Goal: Information Seeking & Learning: Learn about a topic

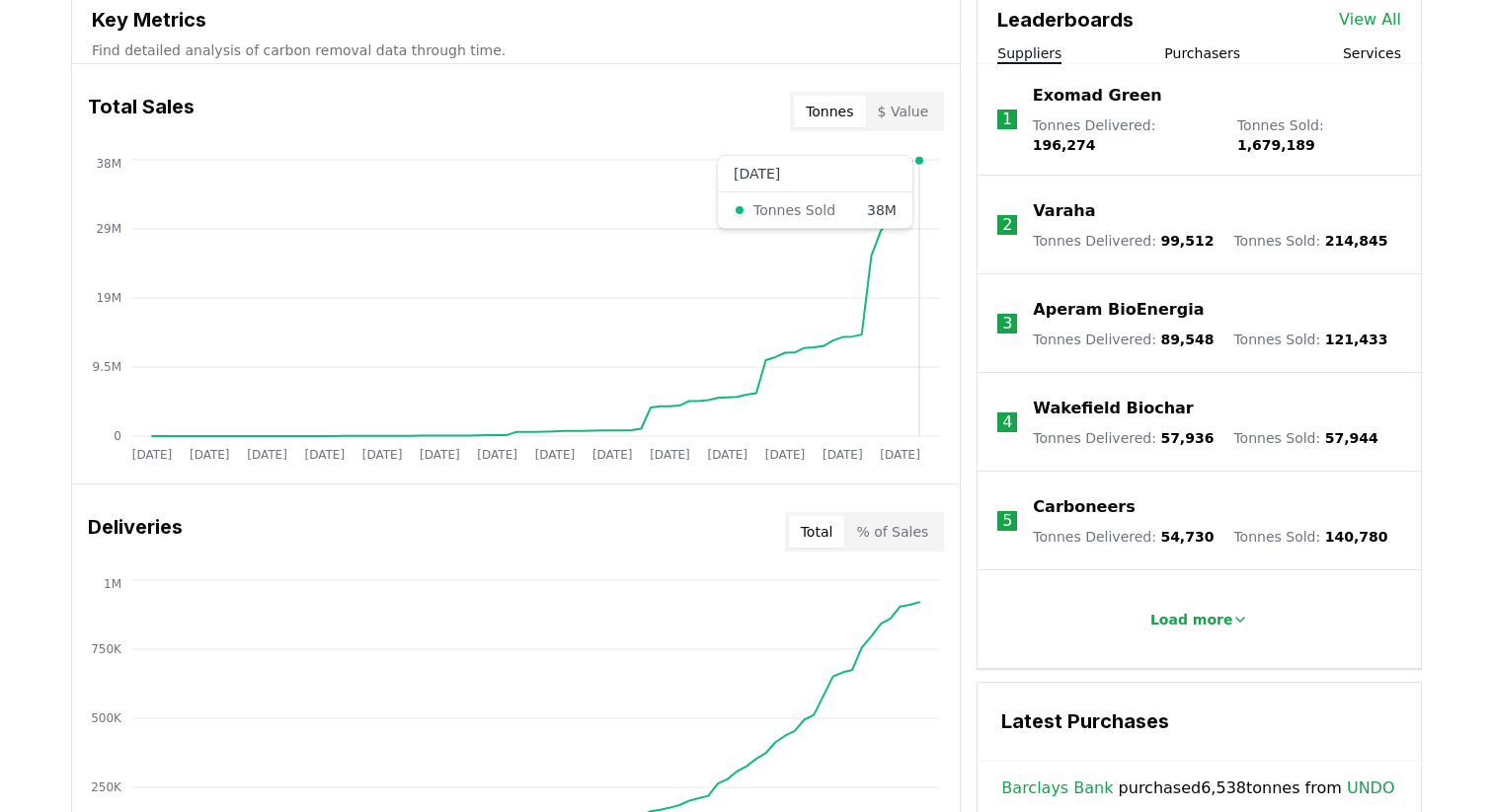
scroll to position [732, 0]
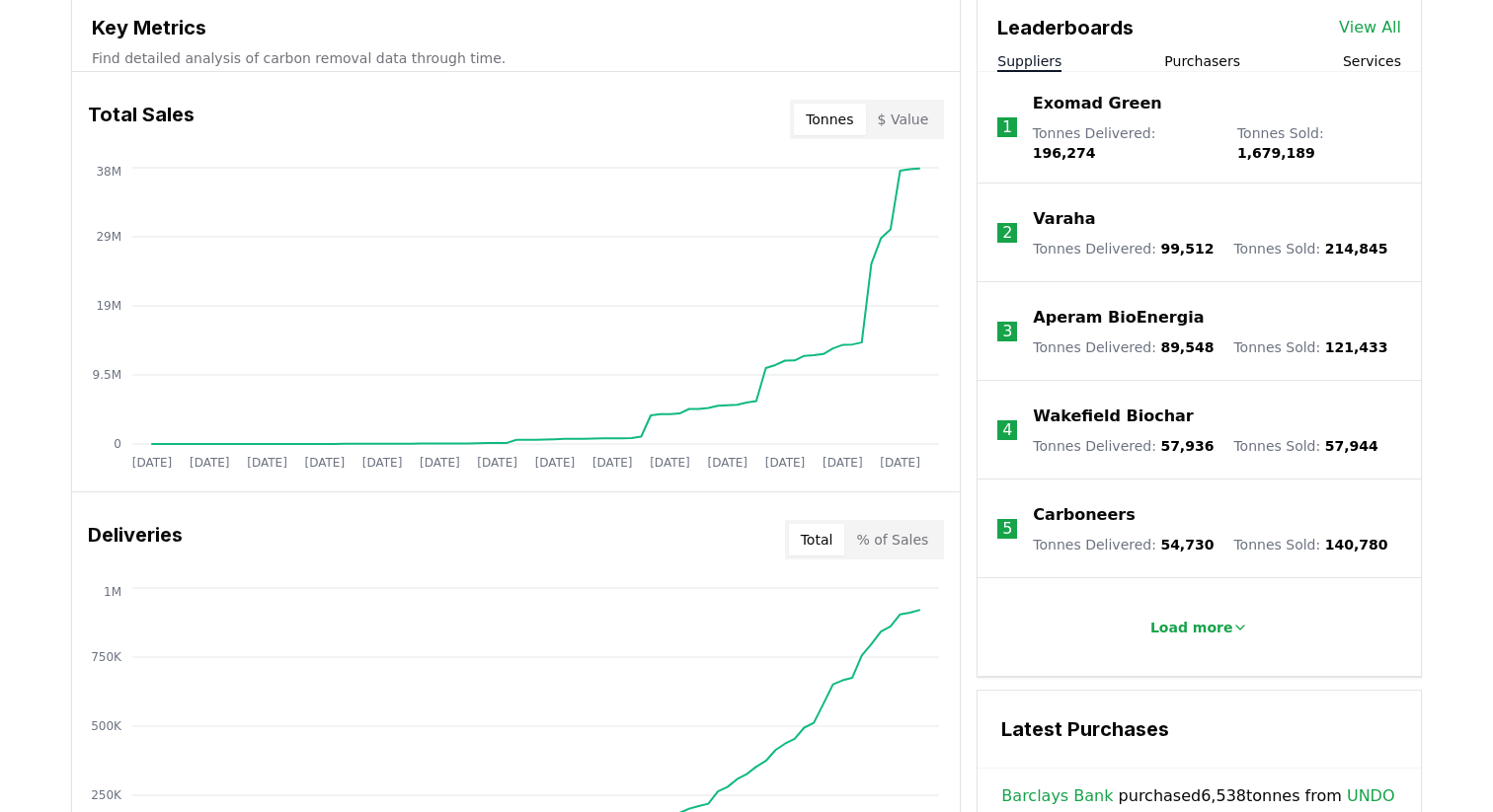
click at [892, 123] on button "$ Value" at bounding box center [903, 120] width 75 height 32
click at [835, 130] on button "Tonnes" at bounding box center [829, 120] width 71 height 32
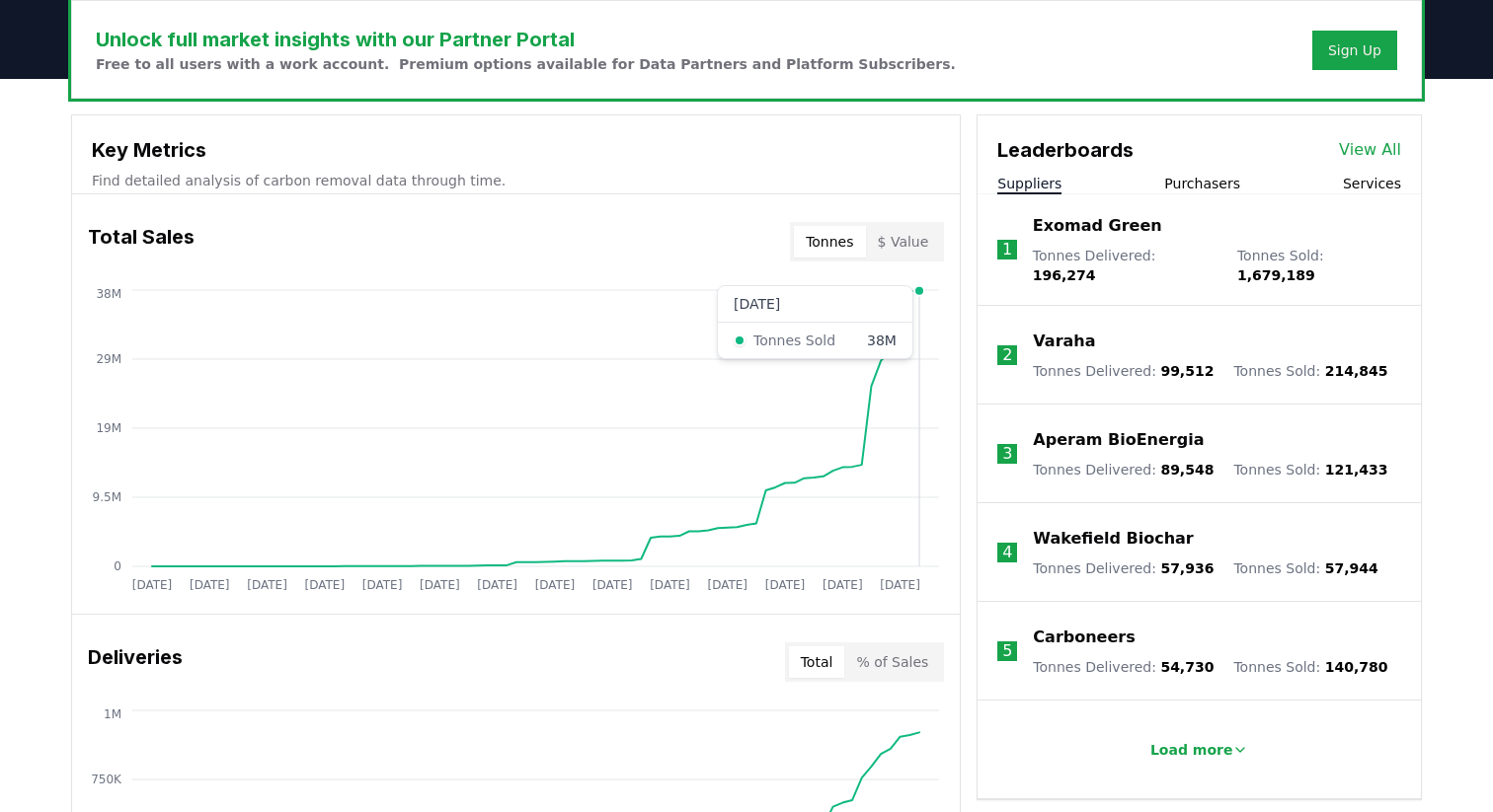
scroll to position [612, 0]
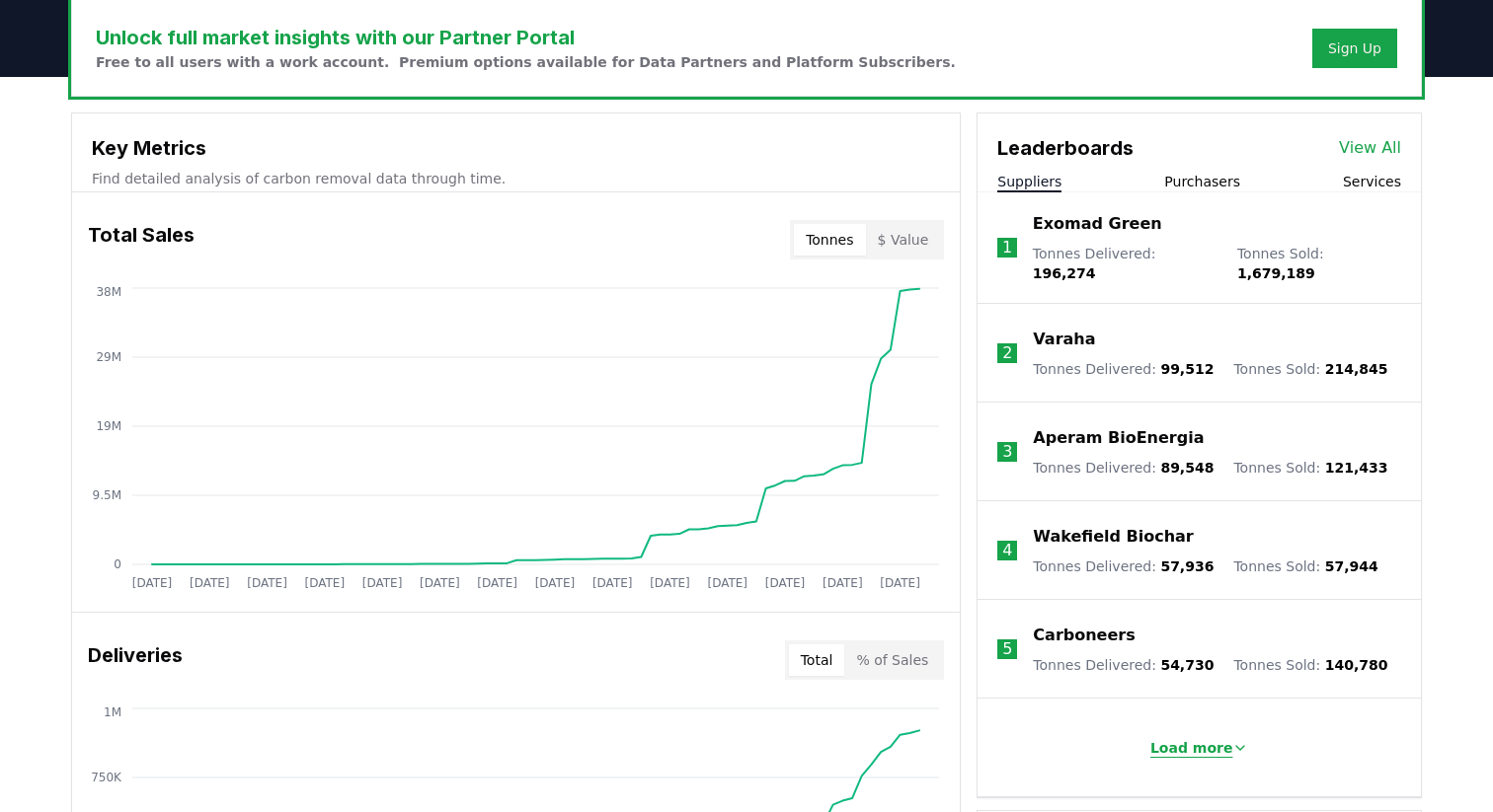
click at [1175, 738] on p "Load more" at bounding box center [1191, 748] width 83 height 20
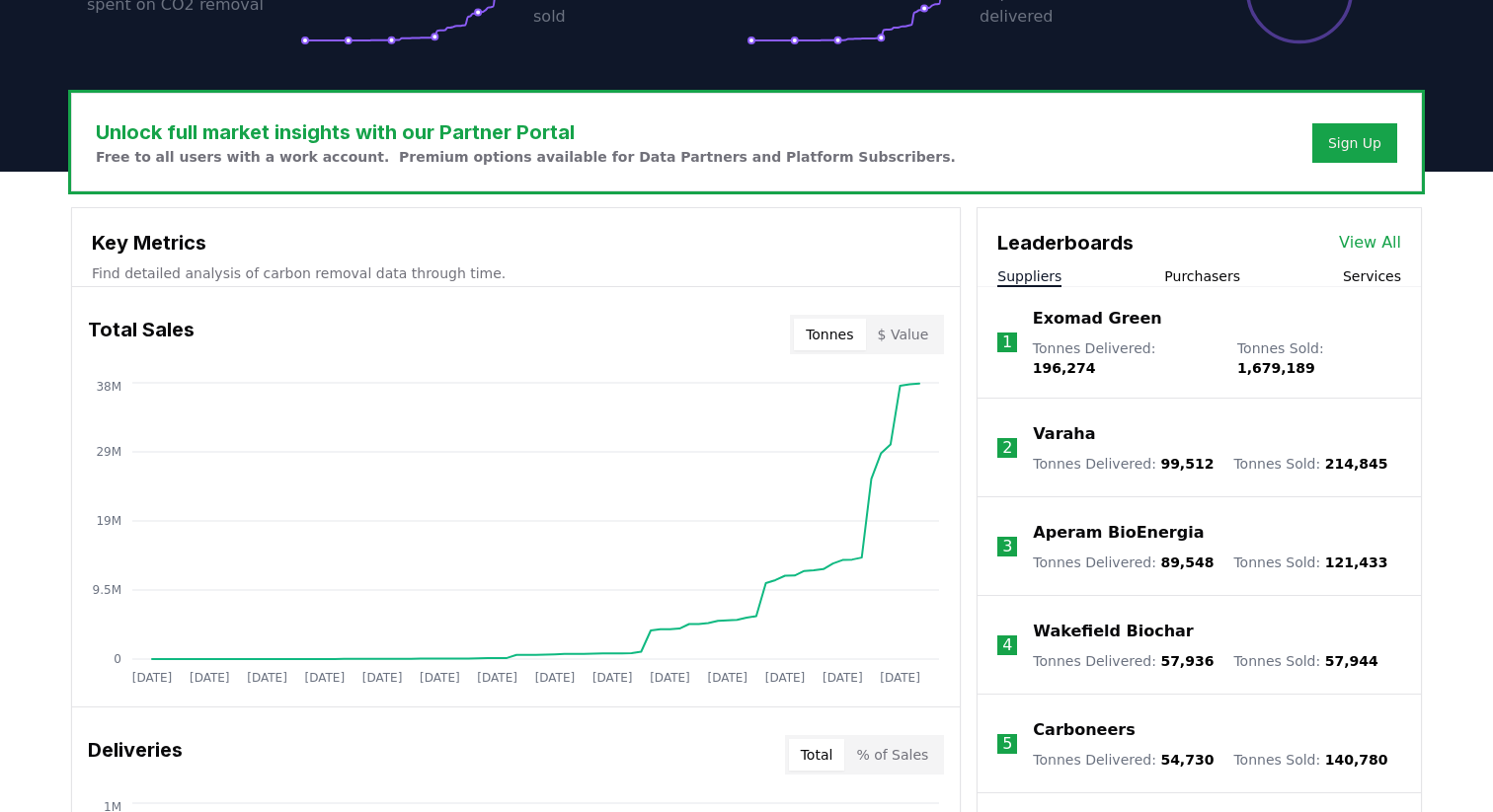
scroll to position [513, 0]
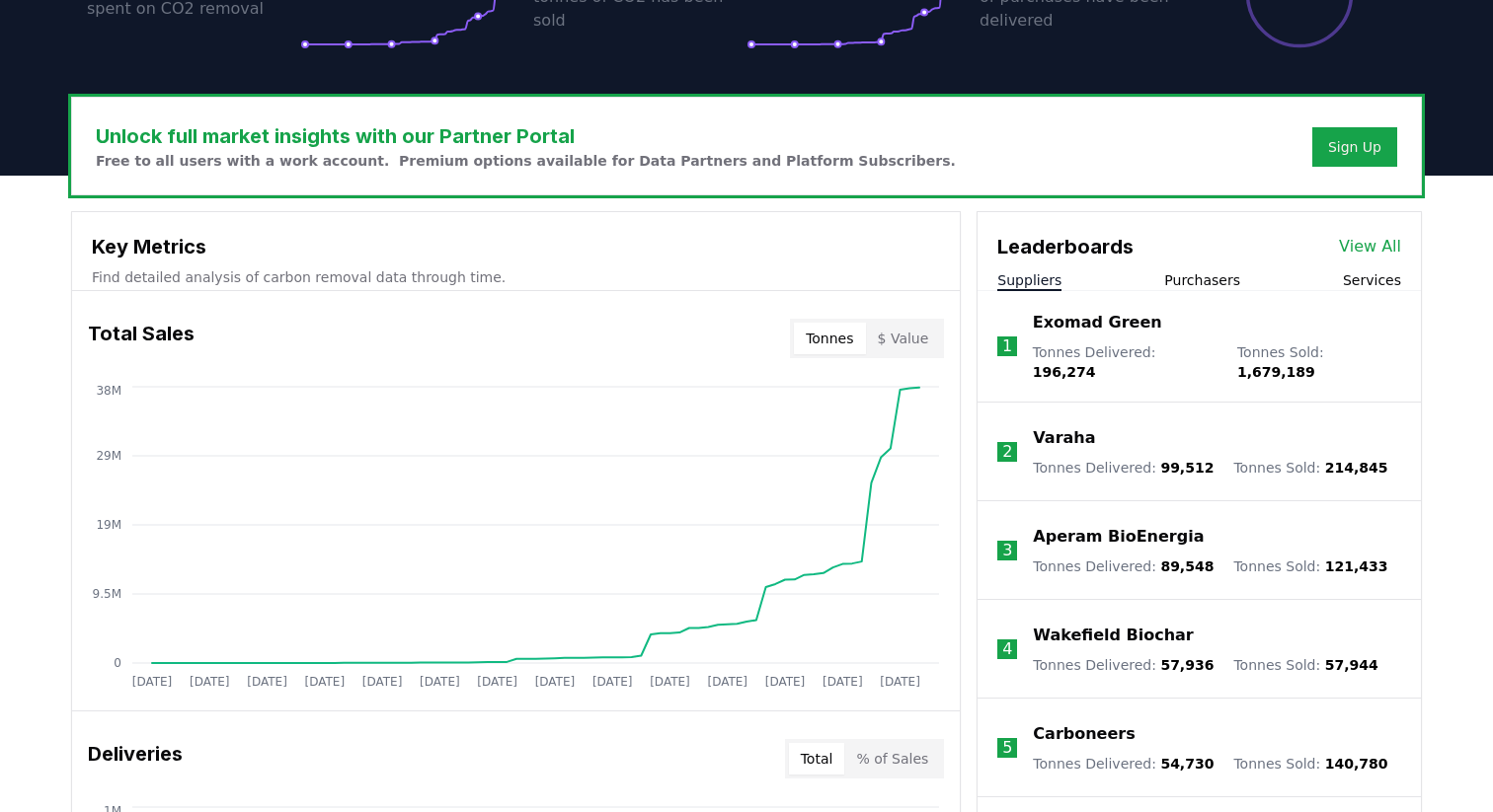
click at [902, 329] on button "$ Value" at bounding box center [903, 339] width 75 height 32
click at [833, 341] on button "Tonnes" at bounding box center [829, 339] width 71 height 32
click at [908, 335] on button "$ Value" at bounding box center [903, 339] width 75 height 32
click at [838, 335] on button "Tonnes" at bounding box center [829, 339] width 71 height 32
click at [898, 335] on button "$ Value" at bounding box center [903, 339] width 75 height 32
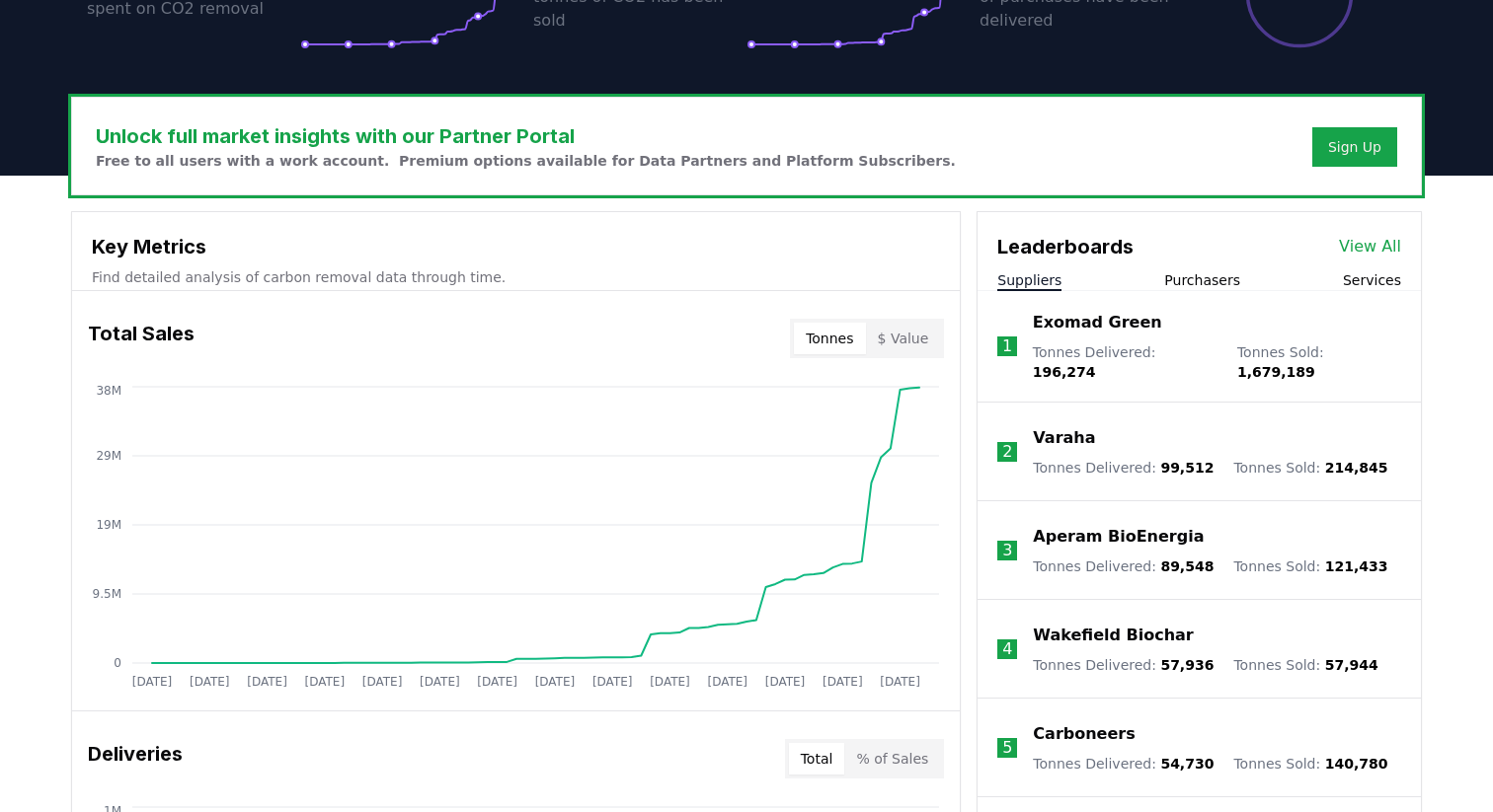
click at [830, 335] on button "Tonnes" at bounding box center [829, 339] width 71 height 32
click at [911, 334] on button "$ Value" at bounding box center [903, 339] width 75 height 32
click at [839, 334] on button "Tonnes" at bounding box center [829, 339] width 71 height 32
click at [907, 336] on button "$ Value" at bounding box center [903, 339] width 75 height 32
click at [835, 340] on button "Tonnes" at bounding box center [829, 339] width 71 height 32
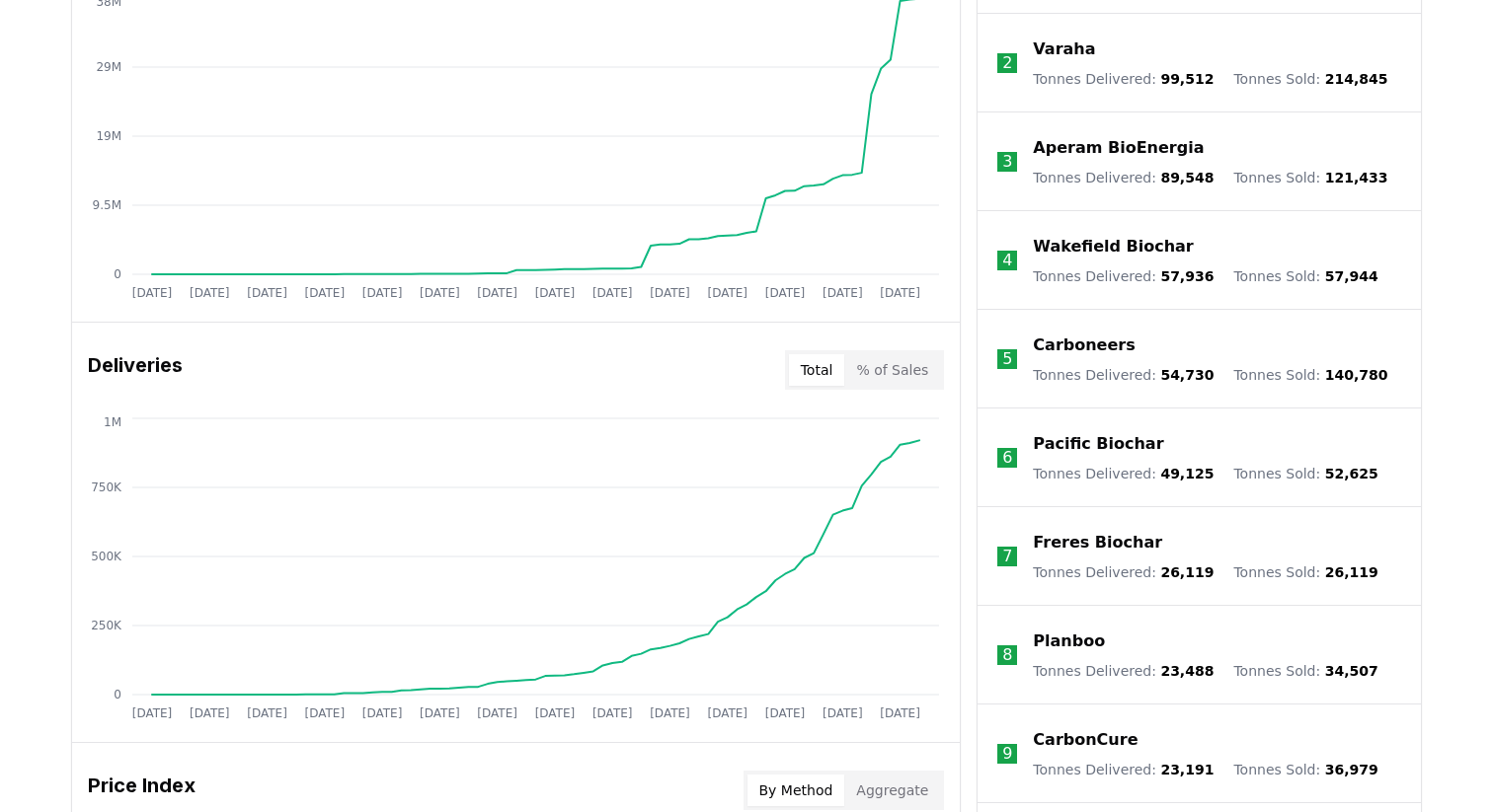
scroll to position [904, 0]
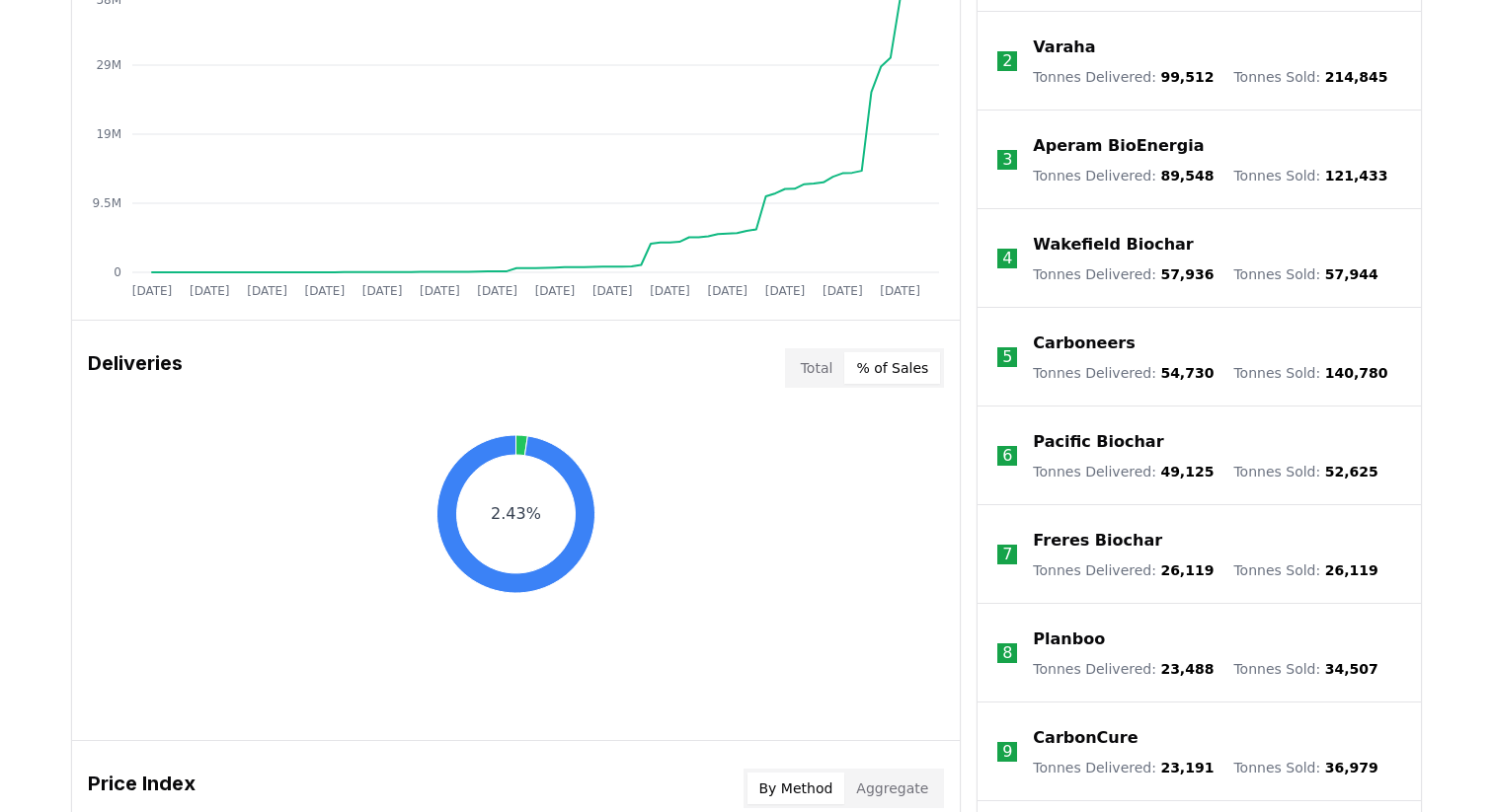
click at [884, 359] on button "% of Sales" at bounding box center [892, 369] width 96 height 32
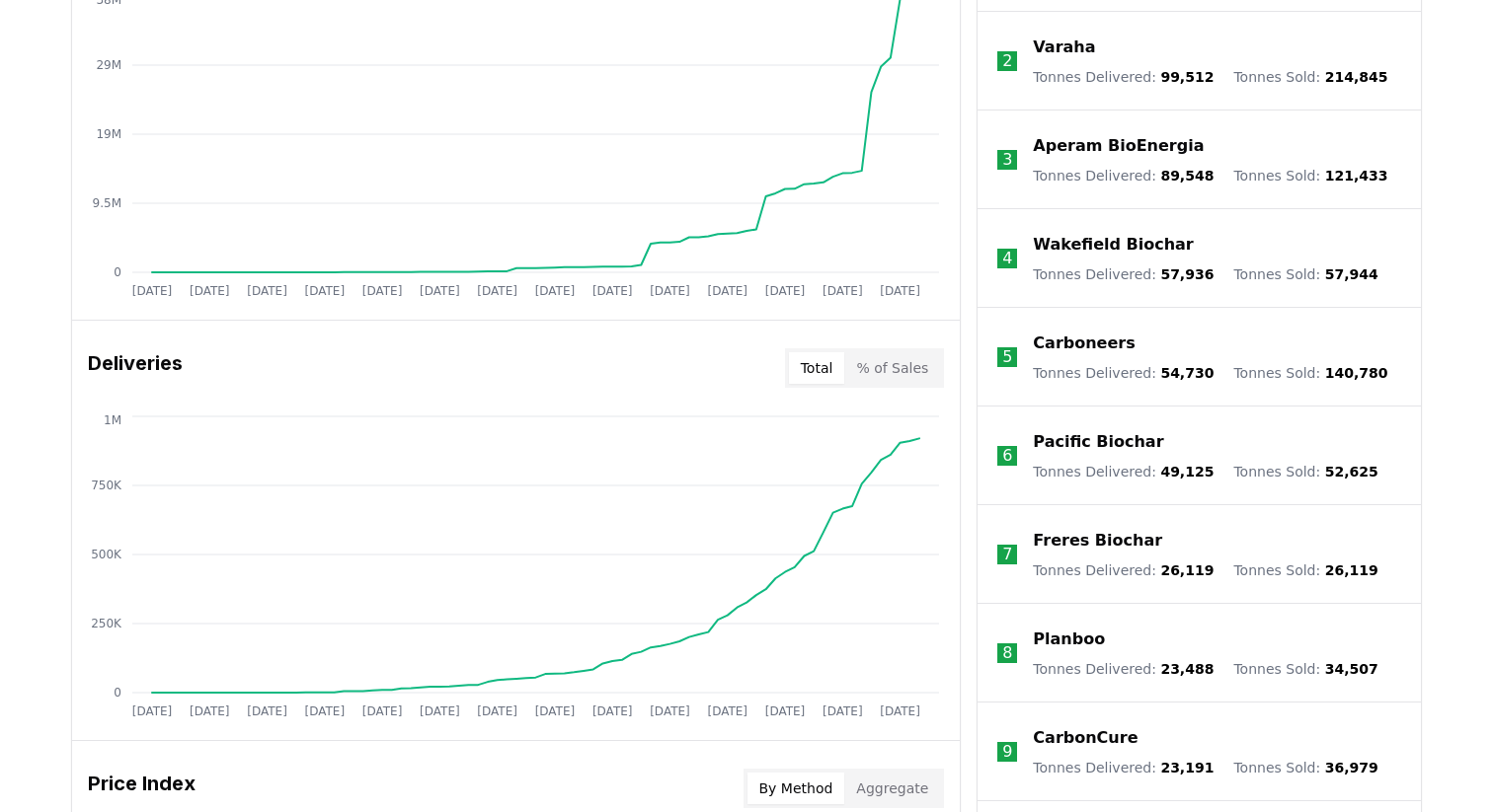
click at [806, 361] on button "Total" at bounding box center [817, 369] width 56 height 32
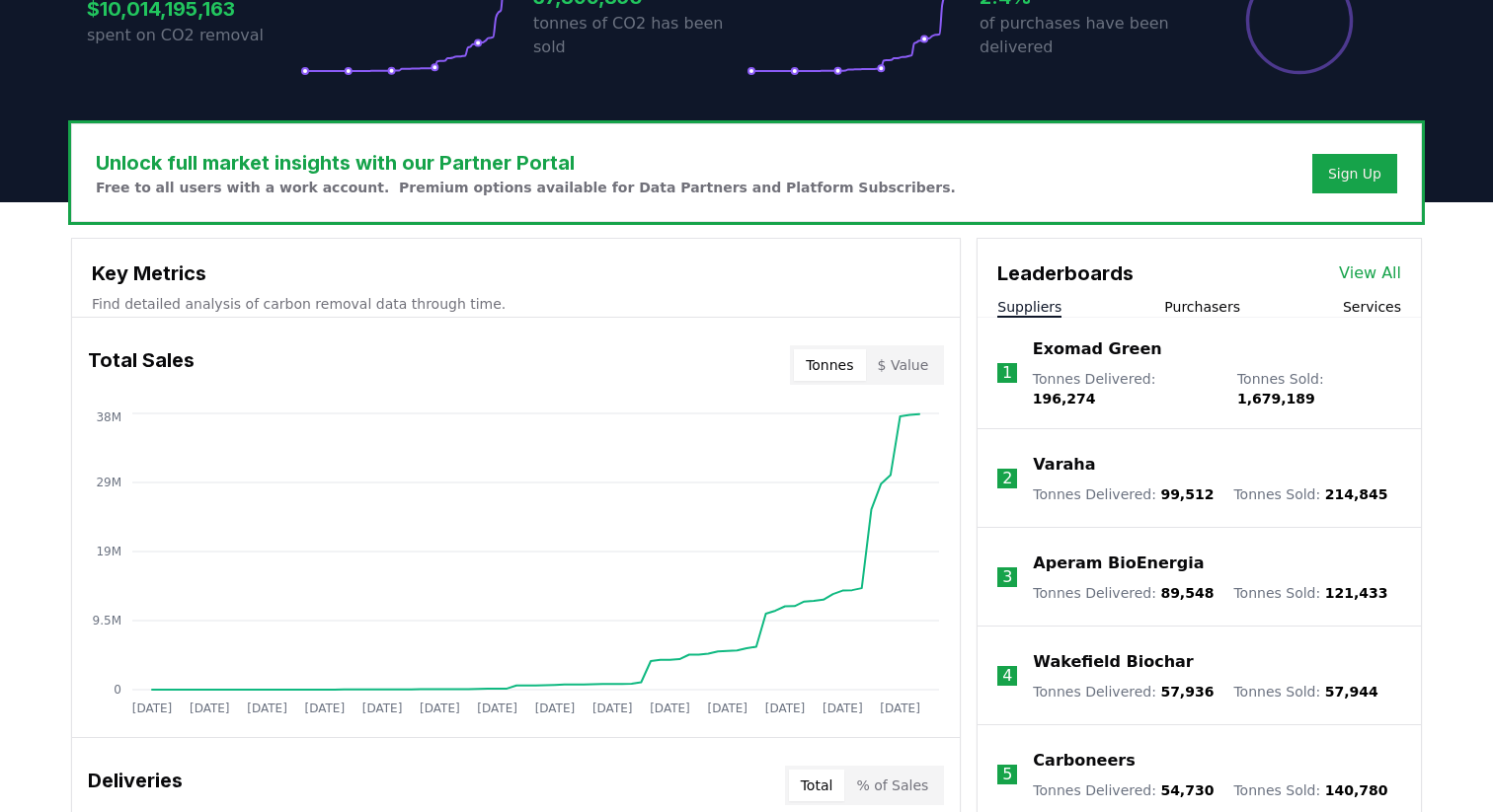
scroll to position [519, 0]
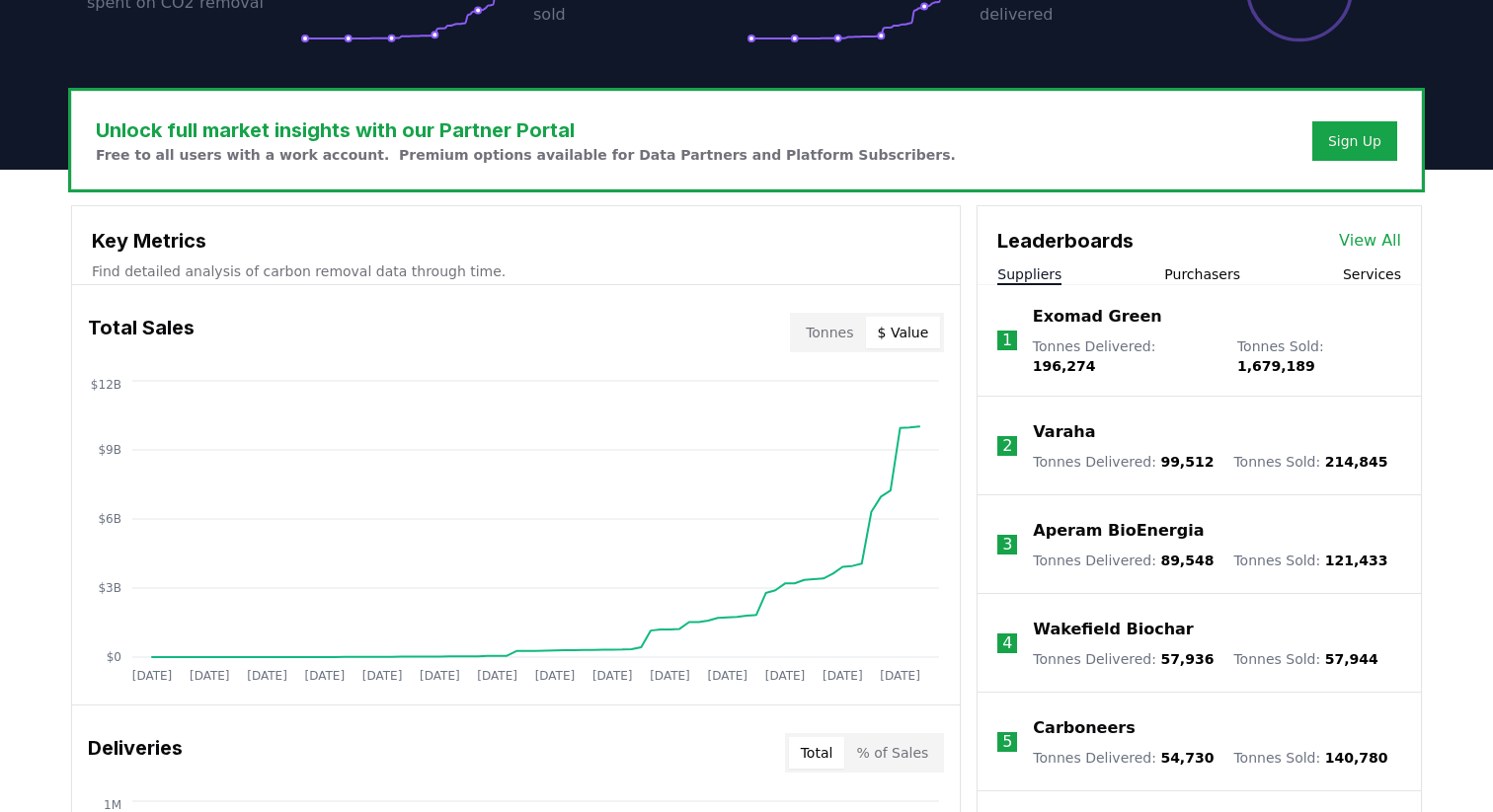
click at [915, 333] on button "$ Value" at bounding box center [903, 333] width 75 height 32
click at [844, 335] on button "Tonnes" at bounding box center [829, 333] width 71 height 32
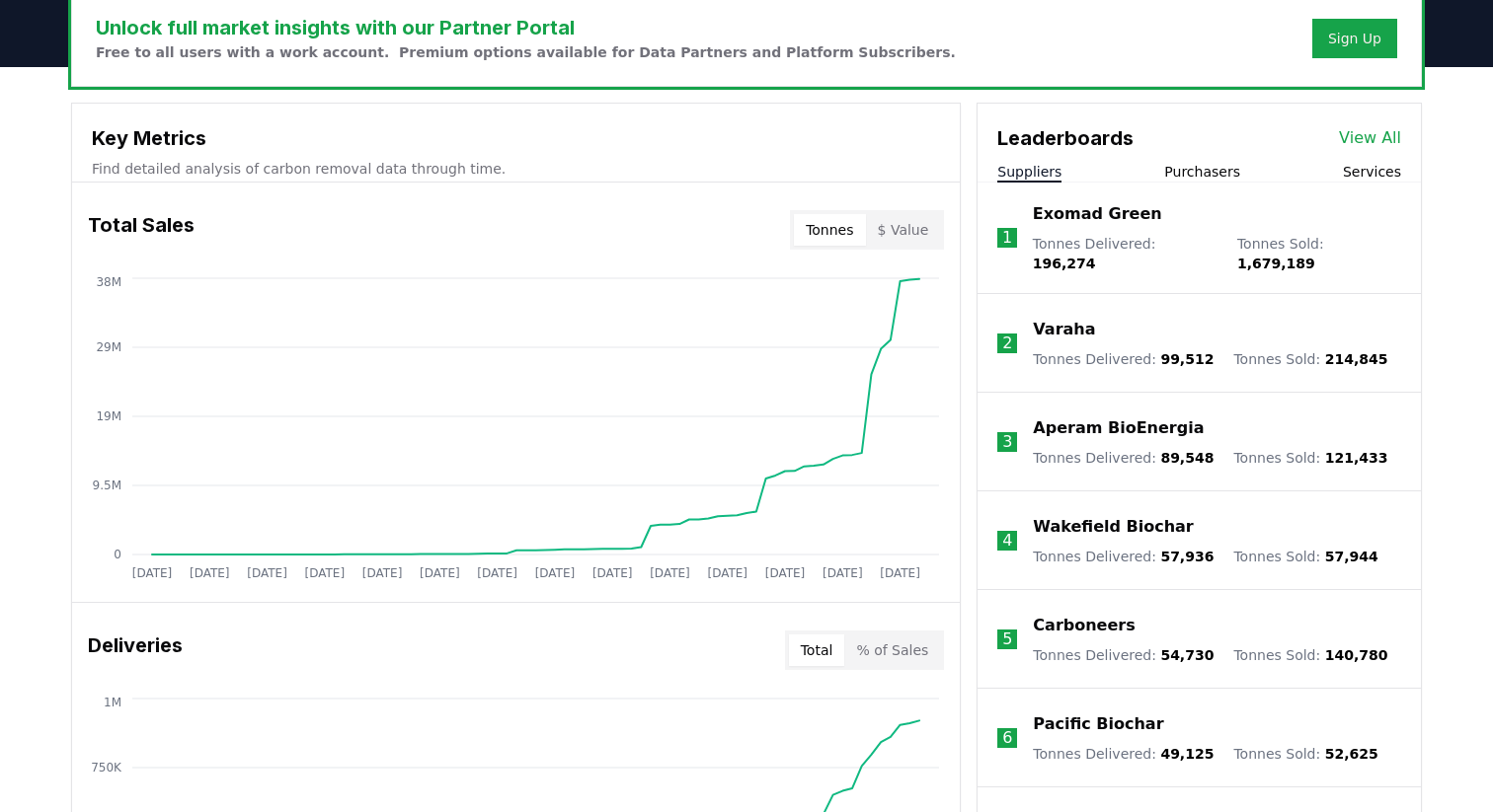
scroll to position [0, 0]
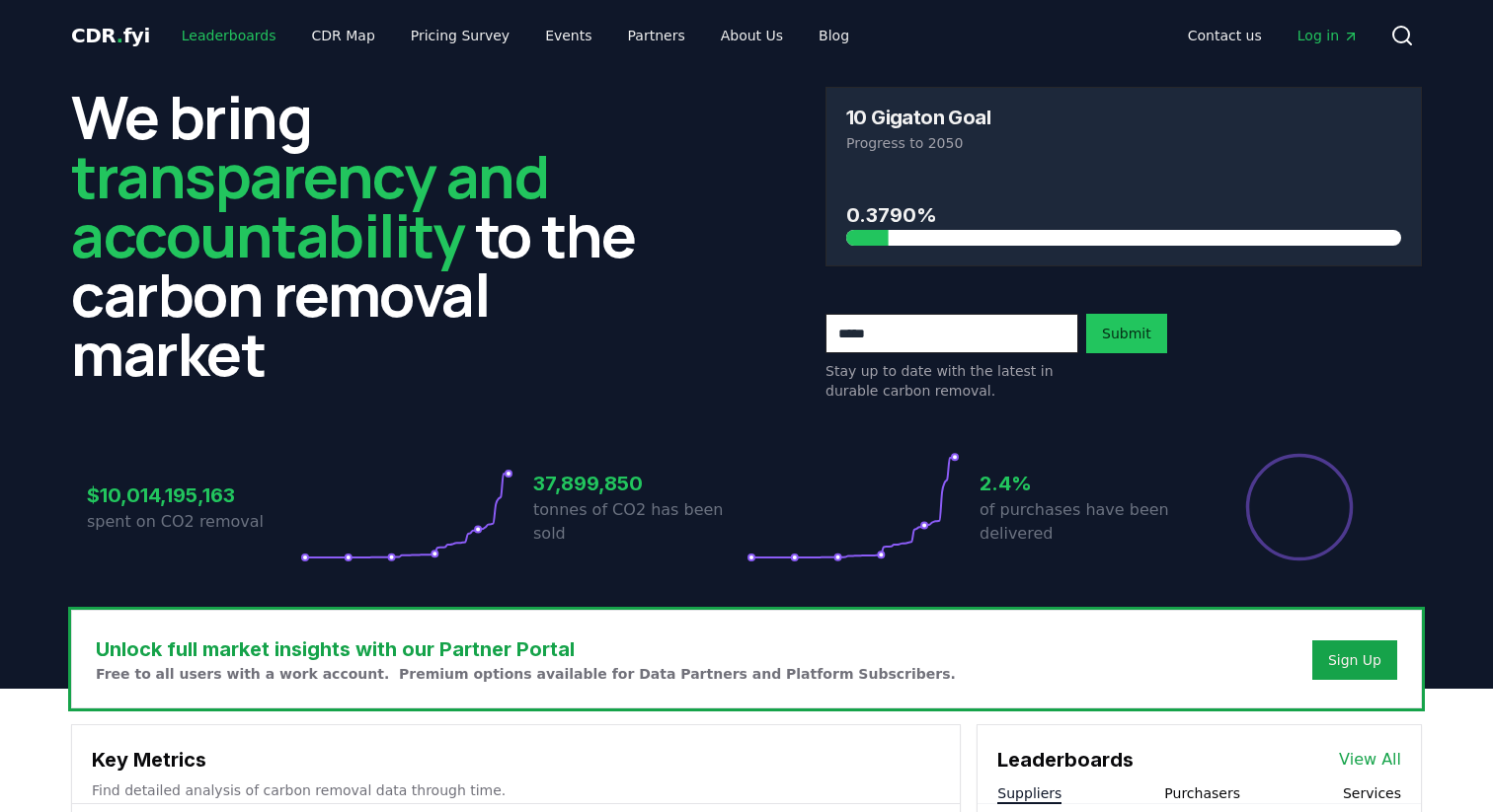
click at [220, 28] on link "Leaderboards" at bounding box center [229, 36] width 126 height 36
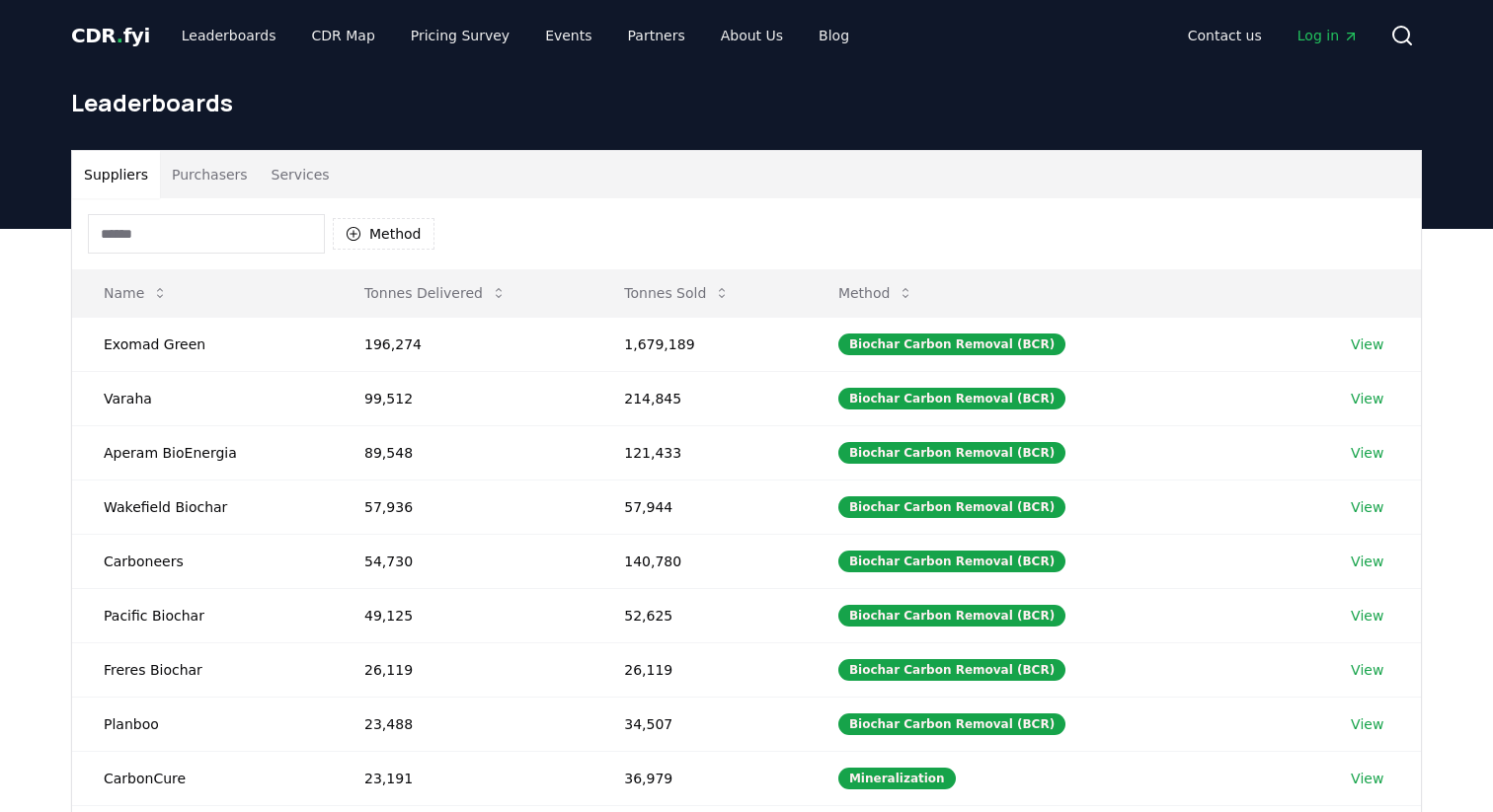
click at [201, 172] on button "Purchasers" at bounding box center [210, 174] width 100 height 47
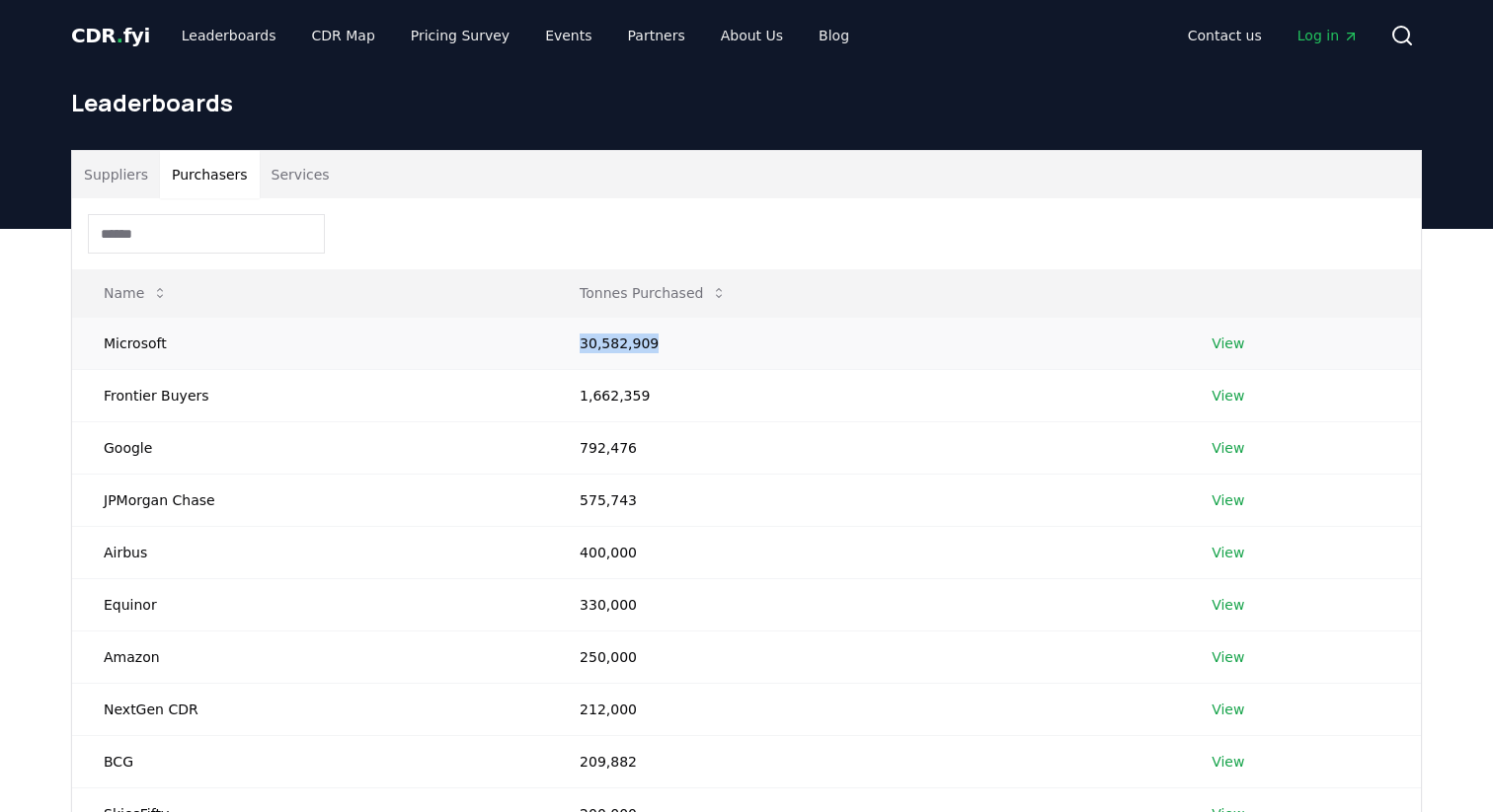
drag, startPoint x: 582, startPoint y: 343, endPoint x: 658, endPoint y: 344, distance: 76.0
click at [658, 344] on td "30,582,909" at bounding box center [863, 343] width 632 height 52
